Goal: Task Accomplishment & Management: Use online tool/utility

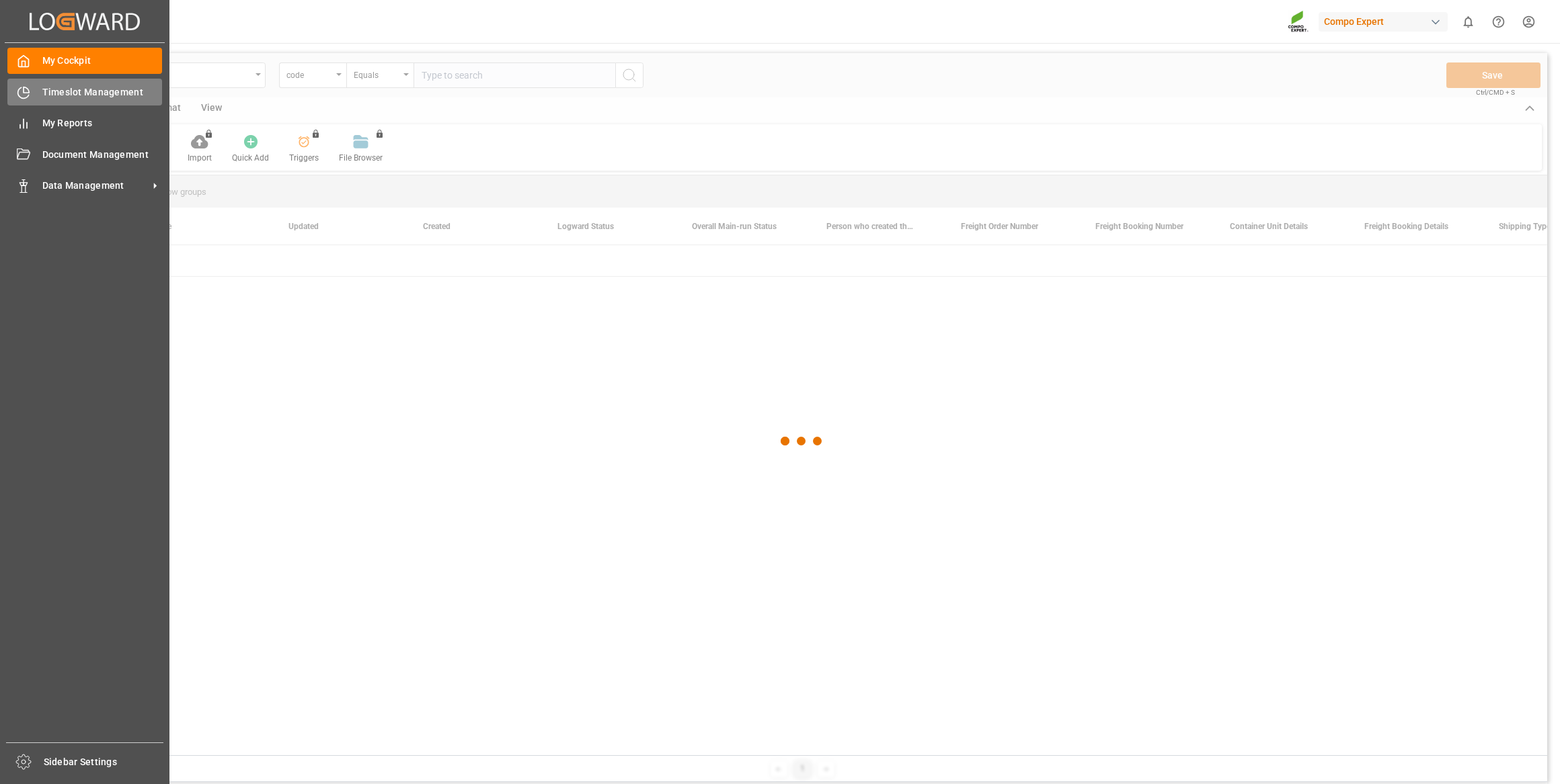
click at [32, 88] on div "Timeslot Management Timeslot Management" at bounding box center [84, 91] width 155 height 26
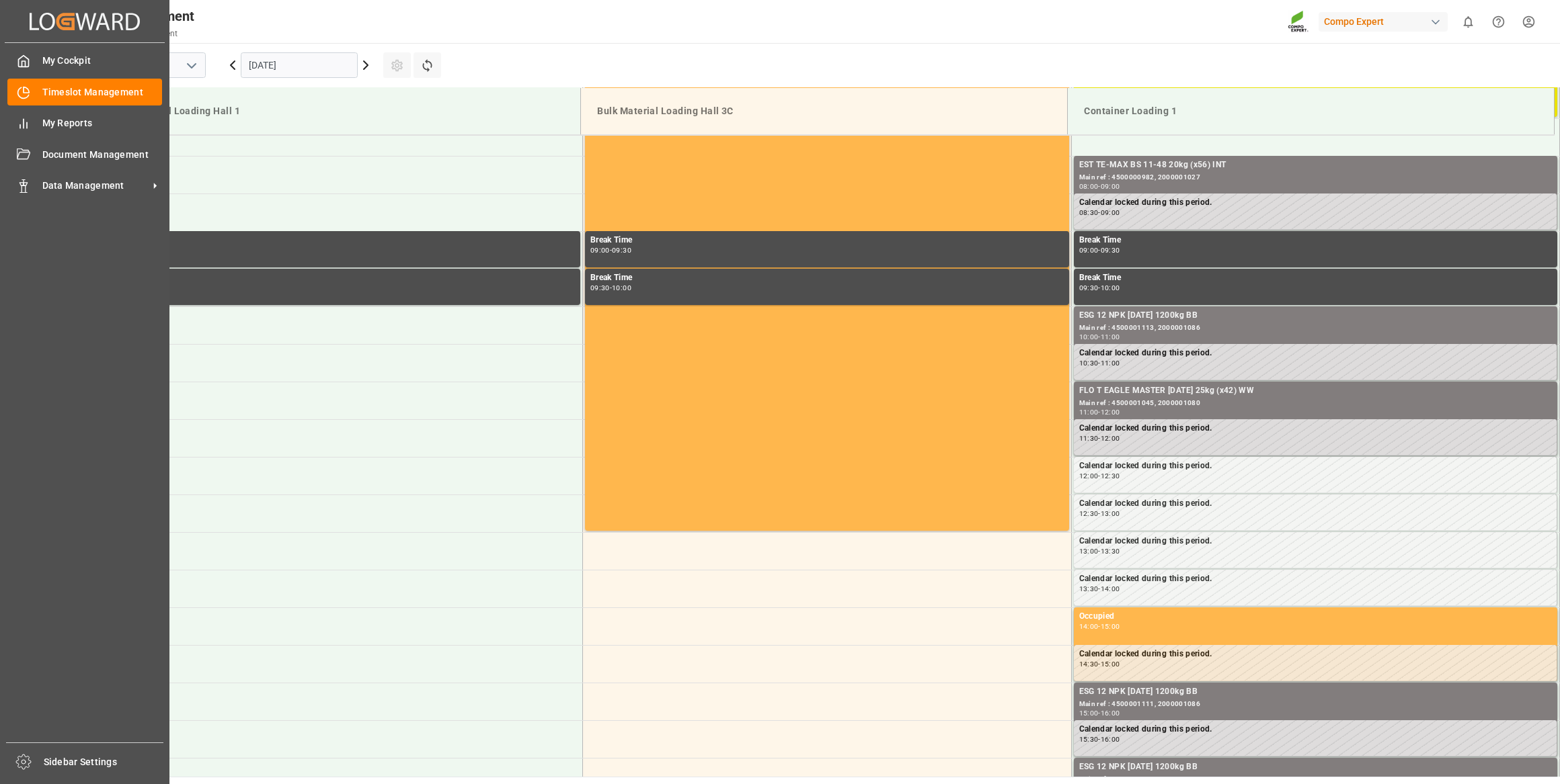
scroll to position [593, 0]
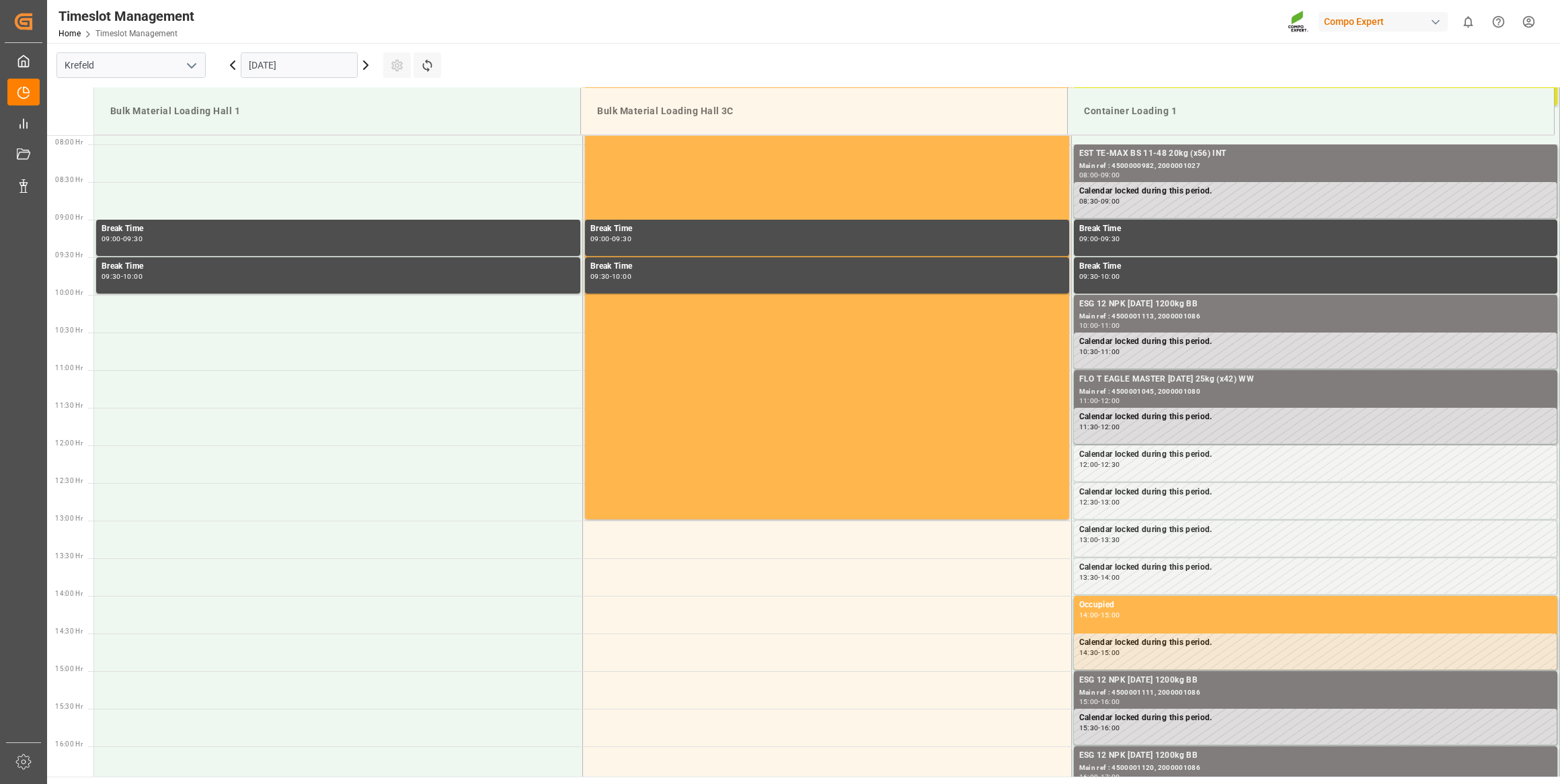
click at [302, 50] on div "[DATE]" at bounding box center [300, 65] width 168 height 45
click at [302, 63] on input "[DATE]" at bounding box center [299, 65] width 117 height 26
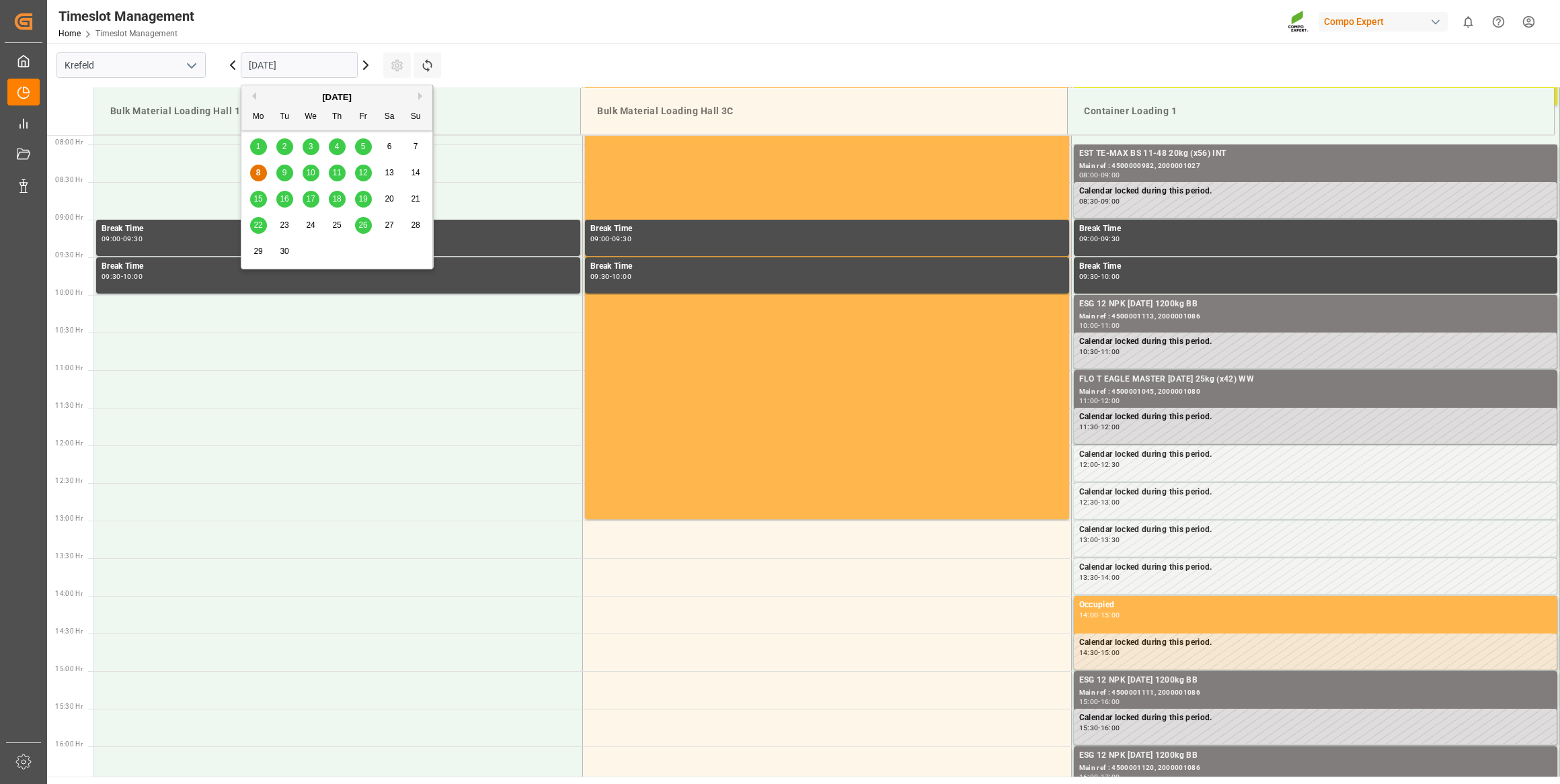
click at [264, 227] on div "22" at bounding box center [259, 226] width 17 height 16
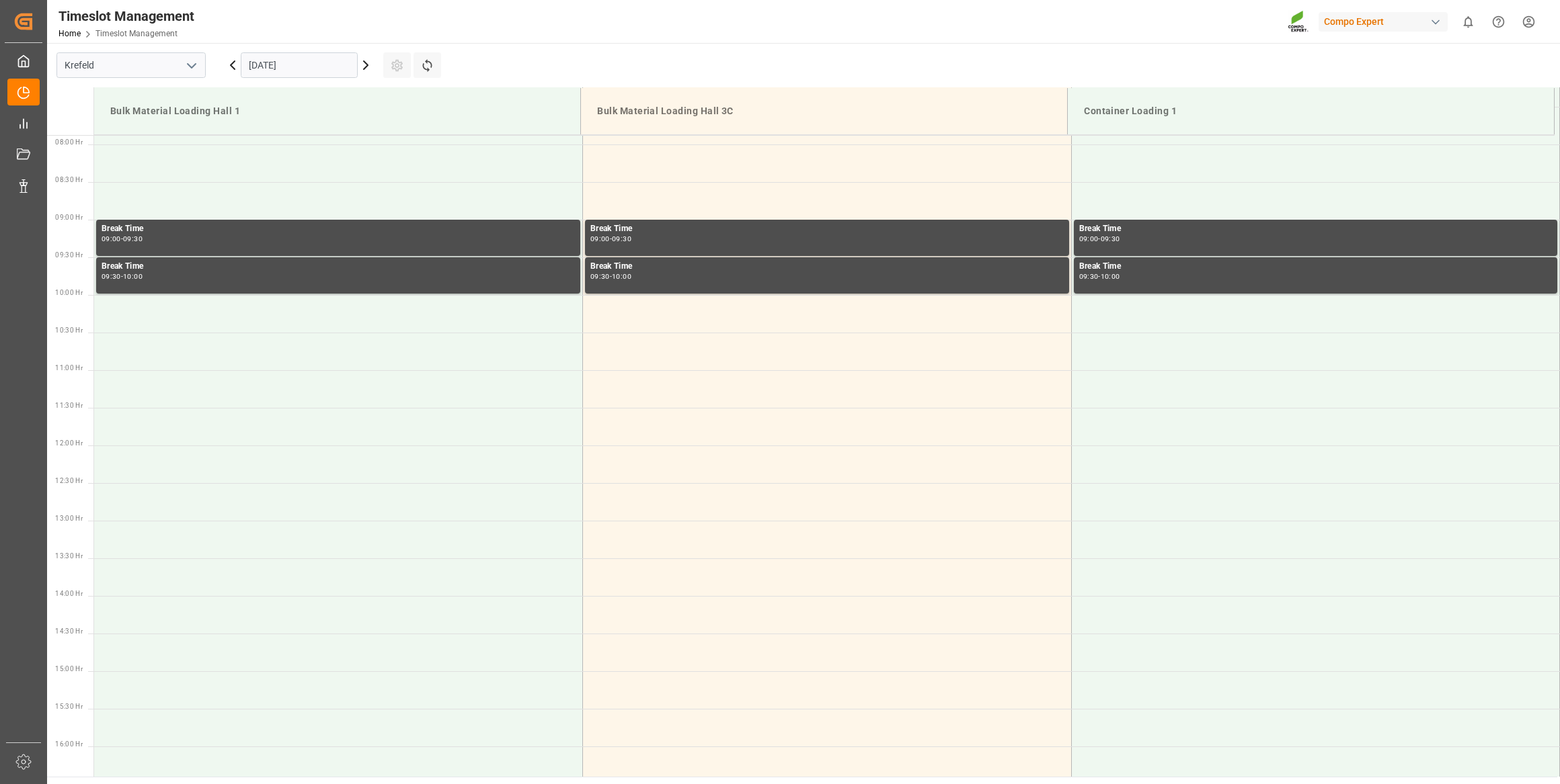
click at [312, 54] on input "[DATE]" at bounding box center [299, 65] width 117 height 26
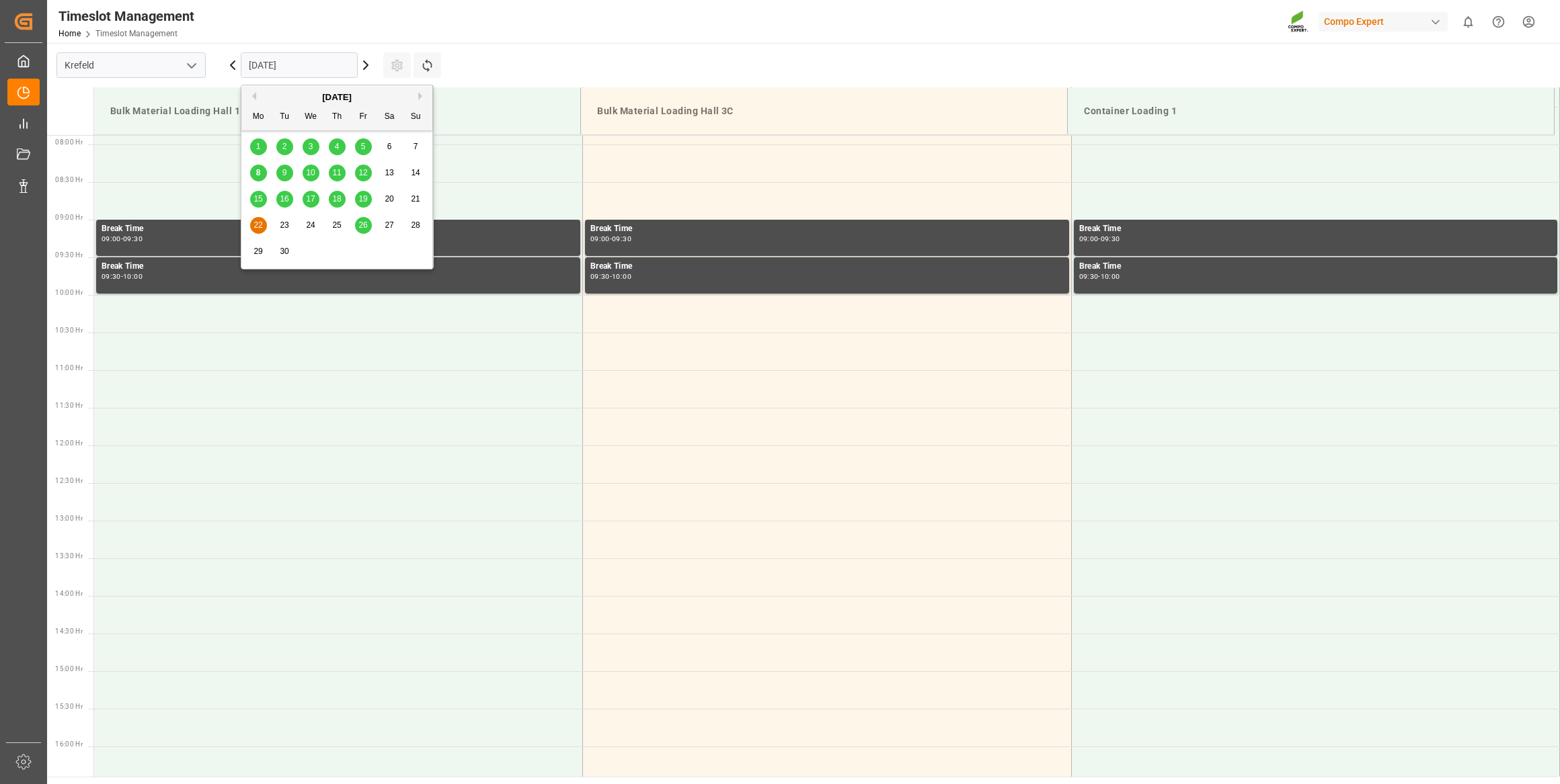
click at [266, 249] on div "29" at bounding box center [259, 252] width 17 height 16
click at [300, 67] on input "[DATE]" at bounding box center [299, 65] width 117 height 26
click at [369, 221] on div "26" at bounding box center [363, 226] width 17 height 16
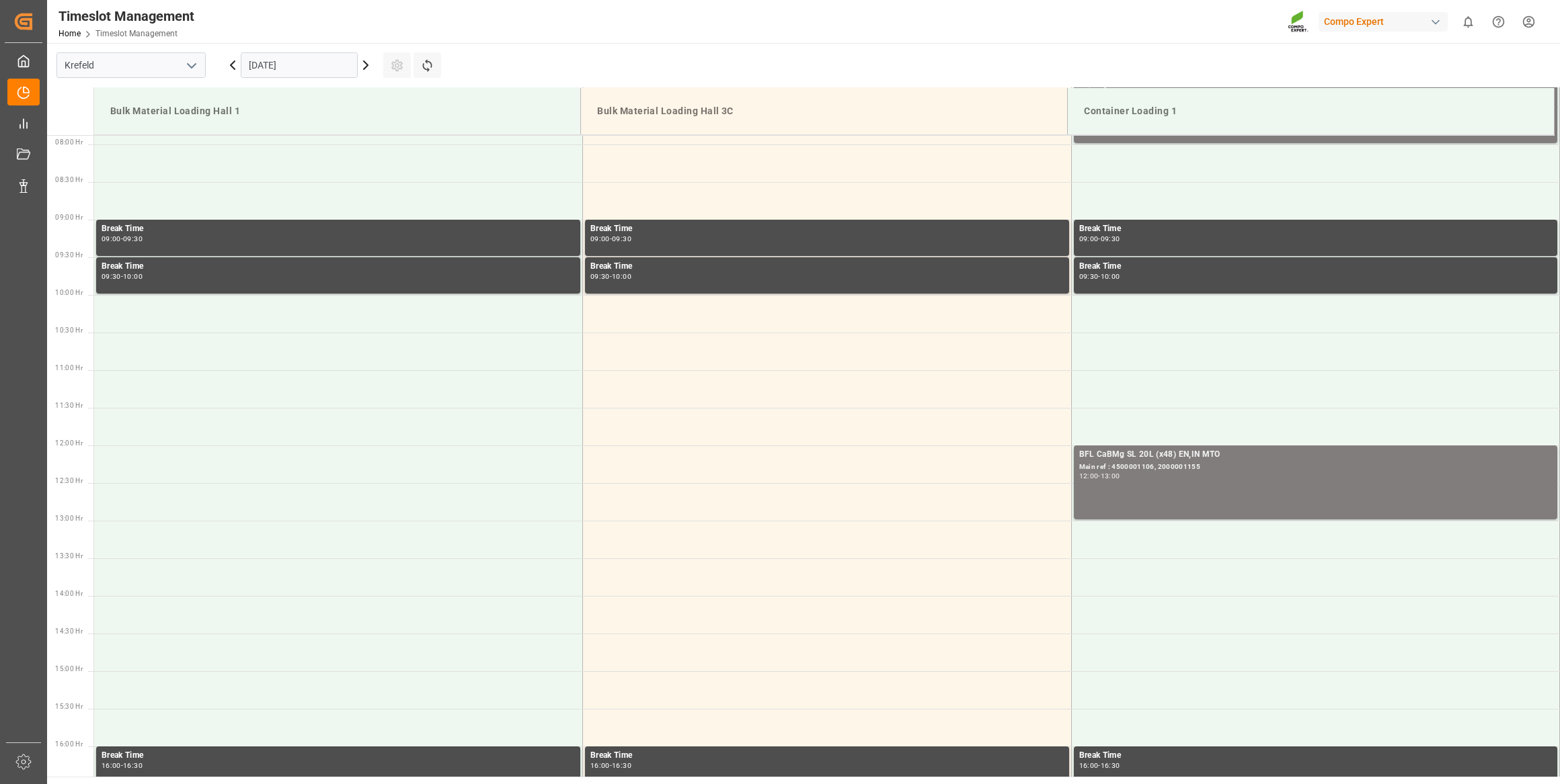
click at [271, 55] on input "[DATE]" at bounding box center [299, 65] width 117 height 26
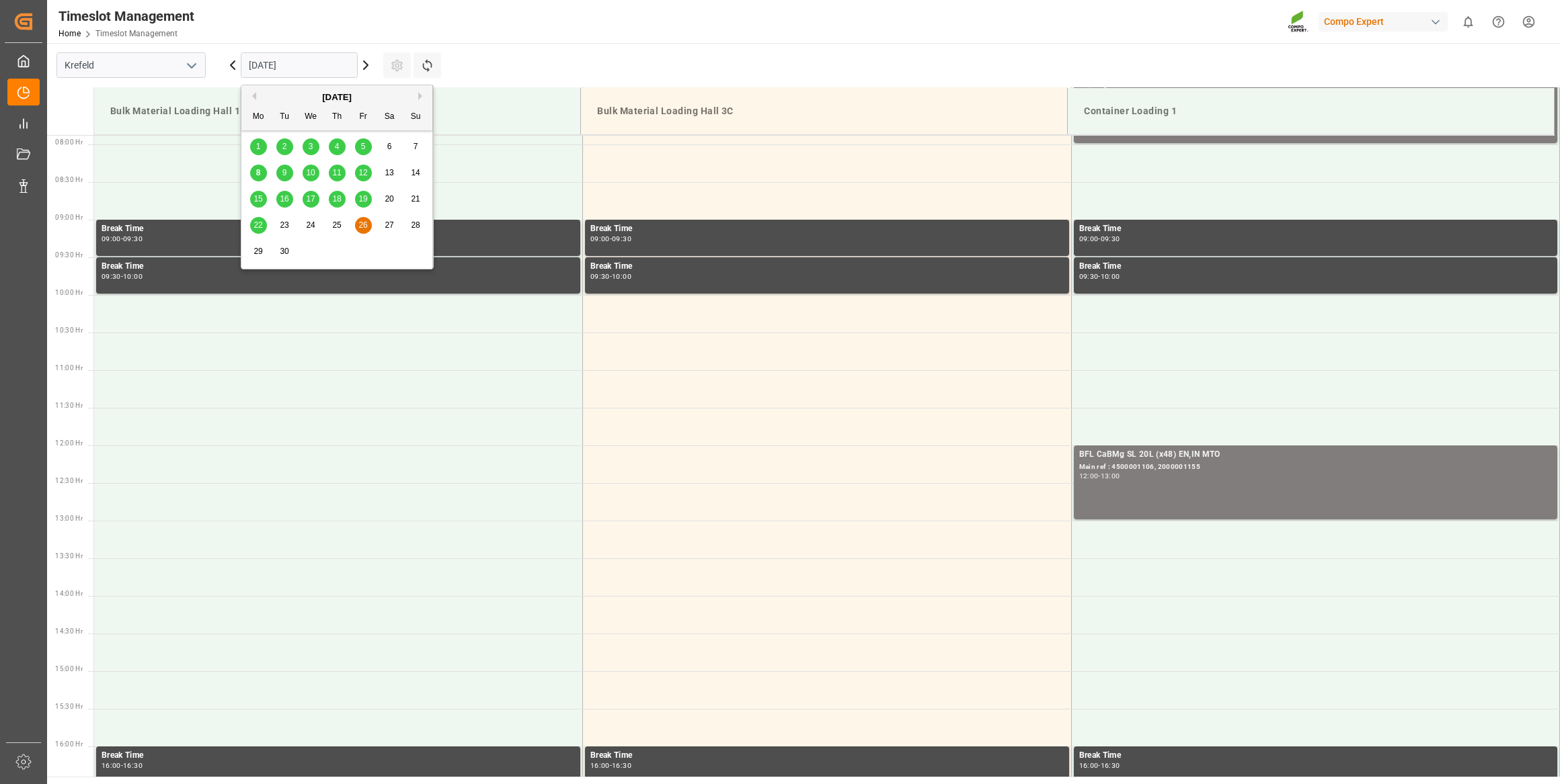
click at [343, 226] on div "25" at bounding box center [337, 226] width 17 height 16
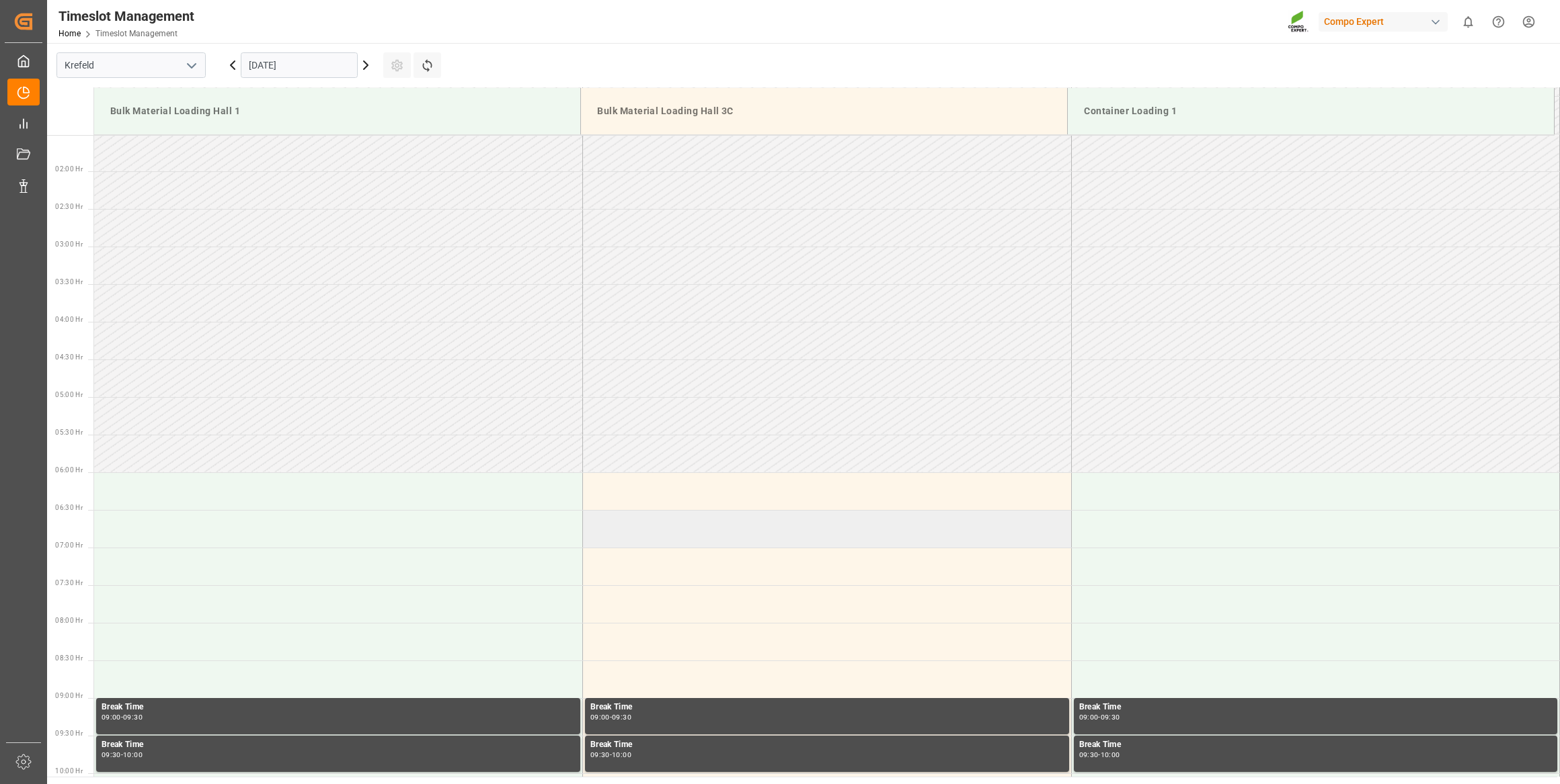
scroll to position [43, 0]
